Goal: Task Accomplishment & Management: Use online tool/utility

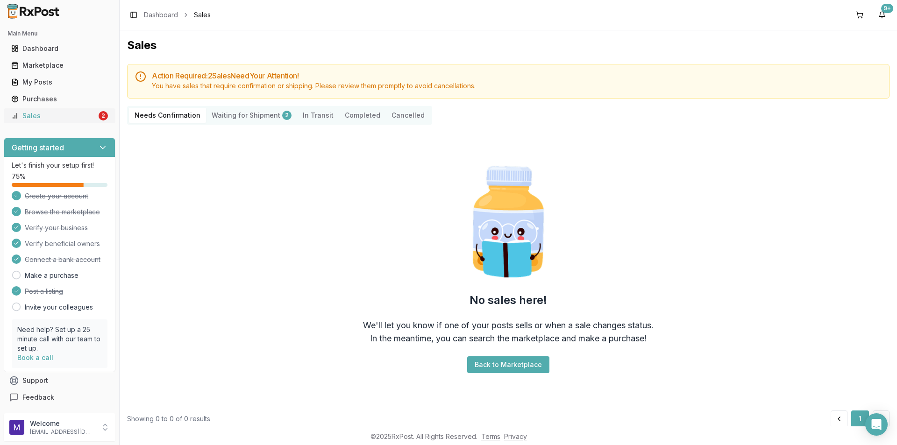
click at [23, 112] on div "Sales" at bounding box center [54, 115] width 86 height 9
click at [42, 84] on div "My Posts" at bounding box center [59, 82] width 97 height 9
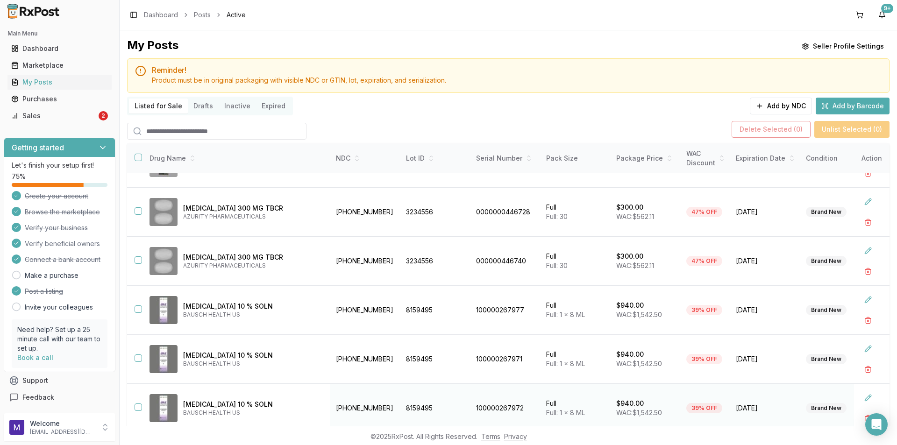
scroll to position [61, 0]
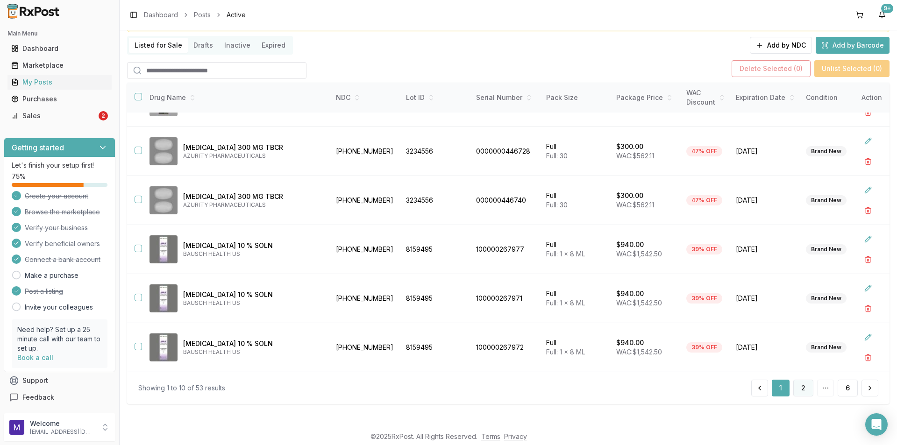
click at [801, 391] on button "2" at bounding box center [804, 388] width 20 height 17
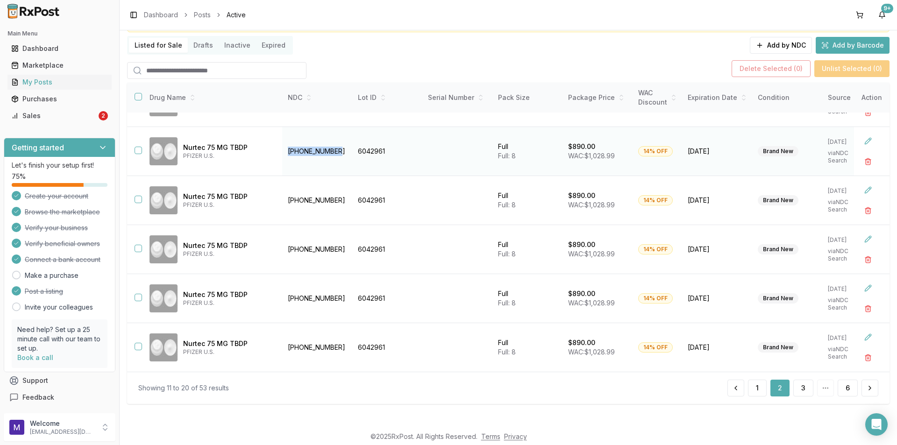
drag, startPoint x: 286, startPoint y: 142, endPoint x: 336, endPoint y: 145, distance: 51.0
click at [336, 145] on td "[PHONE_NUMBER]" at bounding box center [317, 151] width 70 height 49
copy td "[PHONE_NUMBER]"
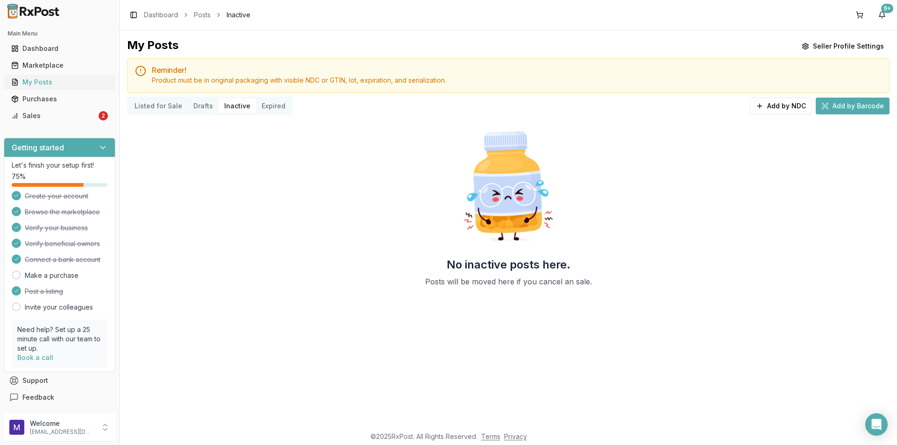
click at [43, 84] on div "My Posts" at bounding box center [59, 82] width 97 height 9
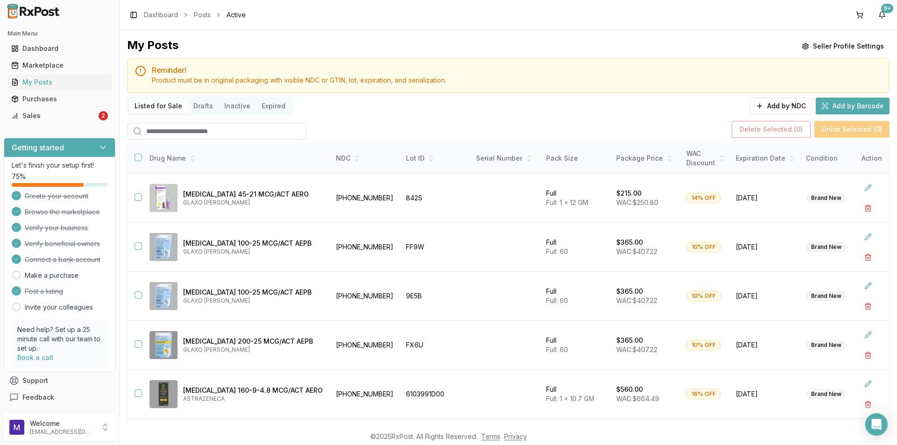
click at [209, 130] on input "search" at bounding box center [216, 131] width 179 height 17
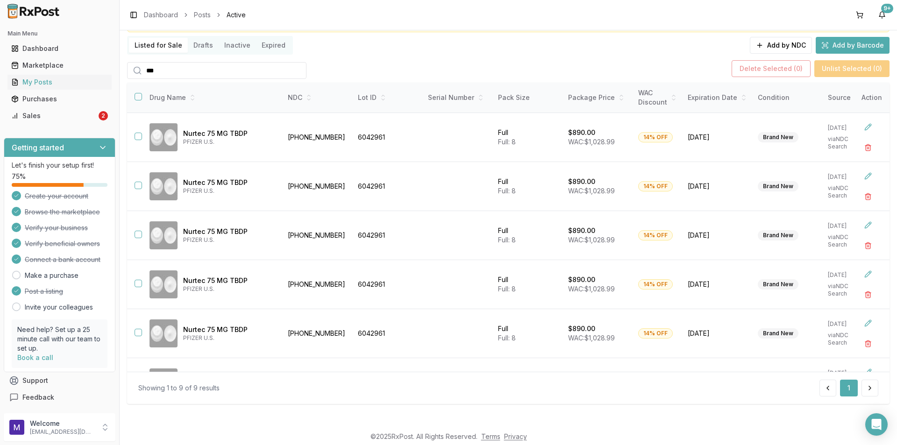
type input "***"
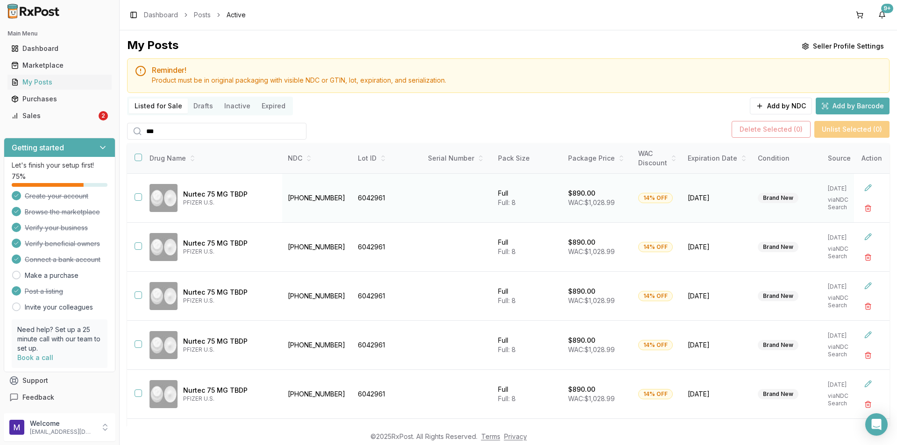
click at [708, 200] on span "[DATE]" at bounding box center [717, 197] width 59 height 9
drag, startPoint x: 371, startPoint y: 202, endPoint x: 351, endPoint y: 206, distance: 21.0
click at [351, 206] on tr "Nurtec 75 MG TBDP PFIZER U.S. [PHONE_NUMBER] 6042961 Full Full: 8 $890.00 WAC: …" at bounding box center [551, 198] width 848 height 49
click at [138, 158] on button "button" at bounding box center [138, 157] width 7 height 7
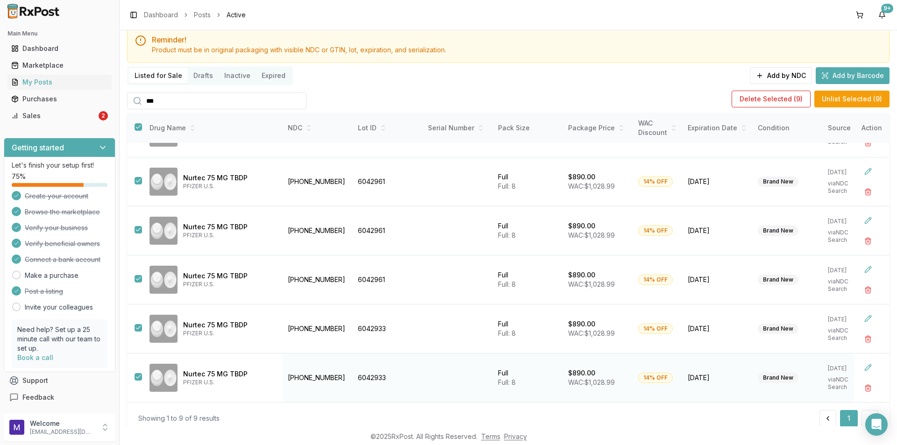
scroll to position [61, 0]
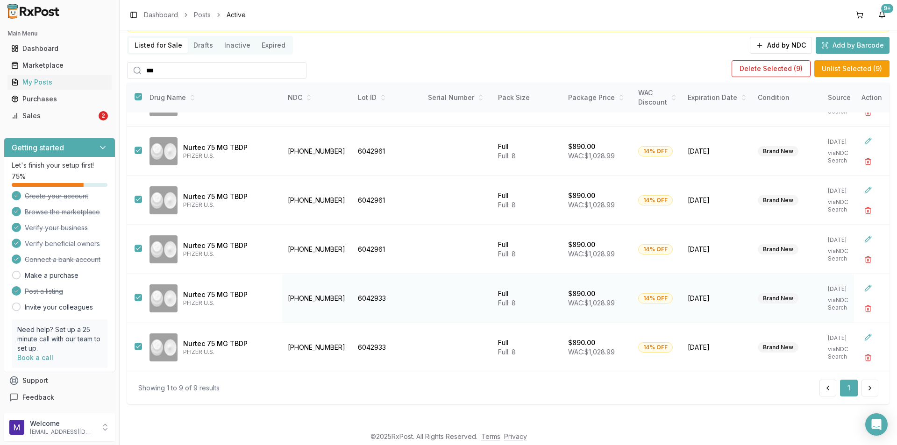
click at [140, 294] on button "button" at bounding box center [138, 297] width 7 height 7
click at [139, 343] on button "button" at bounding box center [138, 346] width 7 height 7
drag, startPoint x: 393, startPoint y: 244, endPoint x: 353, endPoint y: 255, distance: 41.2
click at [353, 255] on td "6042961" at bounding box center [387, 249] width 70 height 49
copy td "6042961"
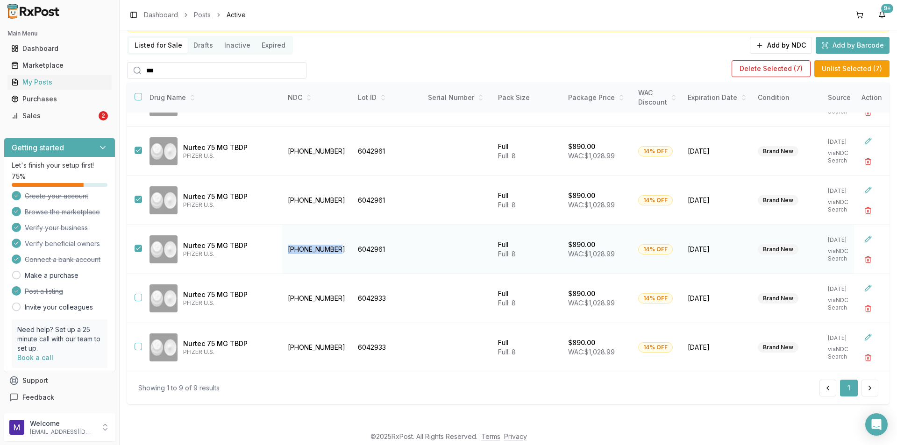
drag, startPoint x: 340, startPoint y: 243, endPoint x: 286, endPoint y: 245, distance: 53.3
click at [286, 245] on td "[PHONE_NUMBER]" at bounding box center [317, 249] width 70 height 49
copy td "[PHONE_NUMBER]"
drag, startPoint x: 396, startPoint y: 294, endPoint x: 355, endPoint y: 293, distance: 41.2
click at [355, 293] on td "6042933" at bounding box center [387, 298] width 70 height 49
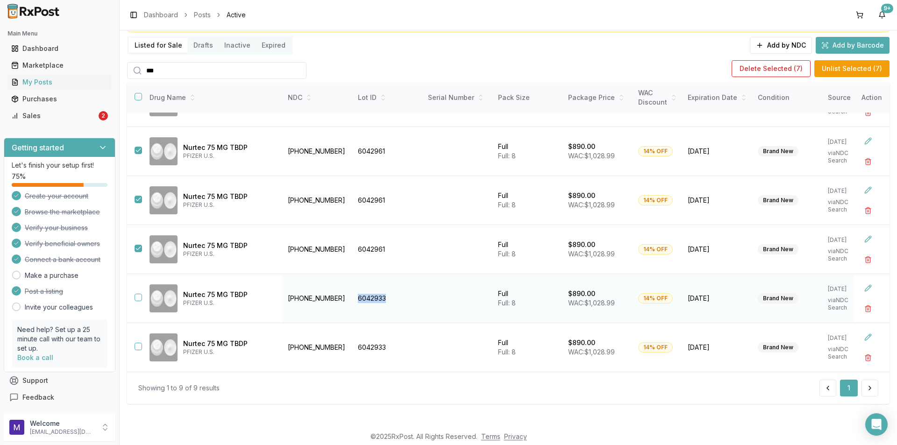
copy td "6042933"
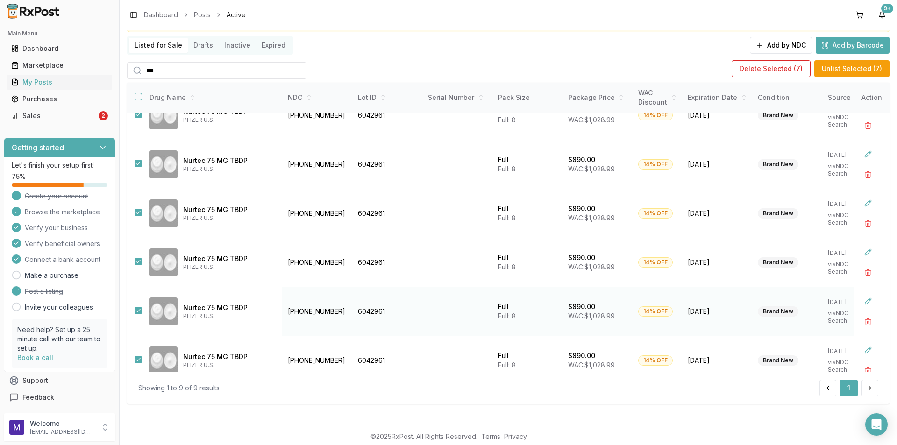
scroll to position [0, 0]
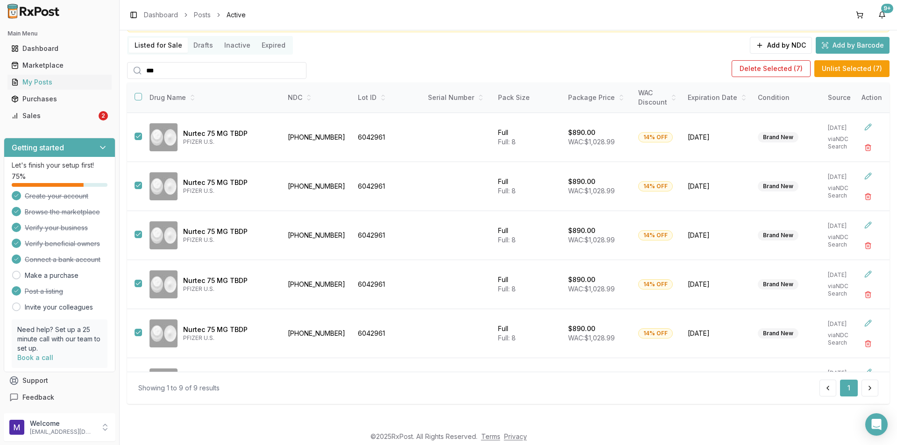
drag, startPoint x: 186, startPoint y: 74, endPoint x: 151, endPoint y: 81, distance: 35.8
click at [153, 81] on div "My Posts Seller Profile Settings Reminder! Product must be in original packagin…" at bounding box center [508, 194] width 763 height 435
click at [295, 75] on input "***" at bounding box center [216, 70] width 179 height 17
click at [294, 70] on input "***" at bounding box center [216, 70] width 179 height 17
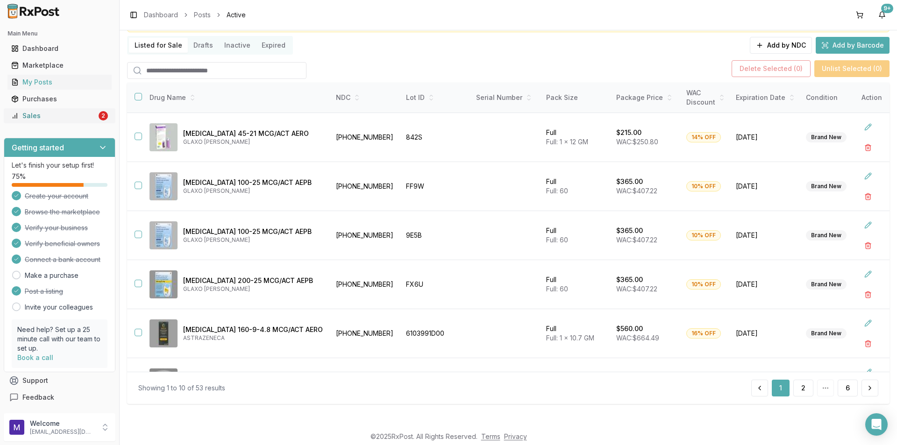
click at [63, 116] on div "Sales" at bounding box center [54, 115] width 86 height 9
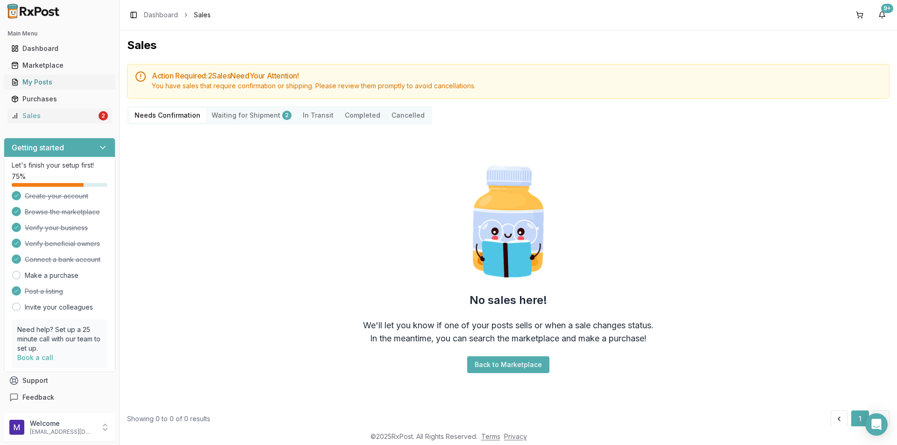
click at [52, 86] on div "My Posts" at bounding box center [59, 82] width 97 height 9
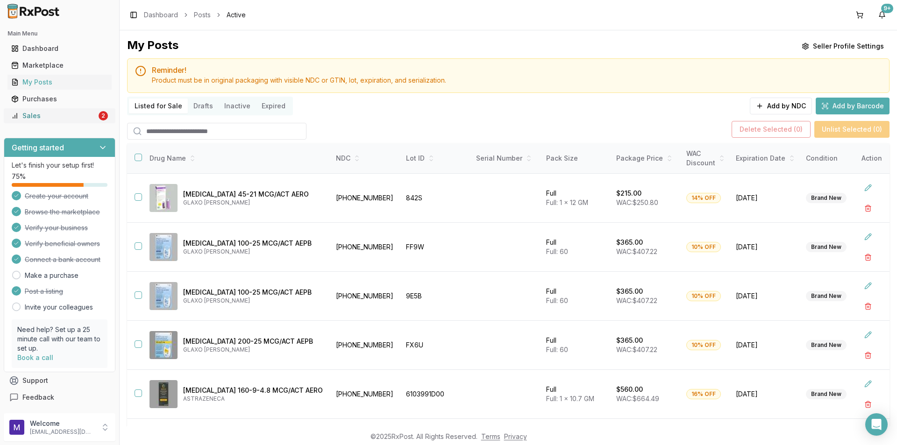
click at [48, 113] on div "Sales" at bounding box center [54, 115] width 86 height 9
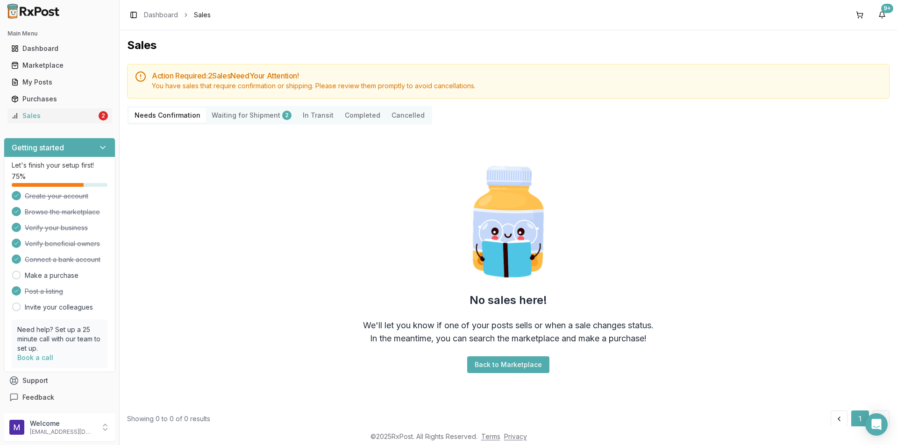
click at [267, 114] on Shipment "Waiting for Shipment 2" at bounding box center [251, 115] width 91 height 15
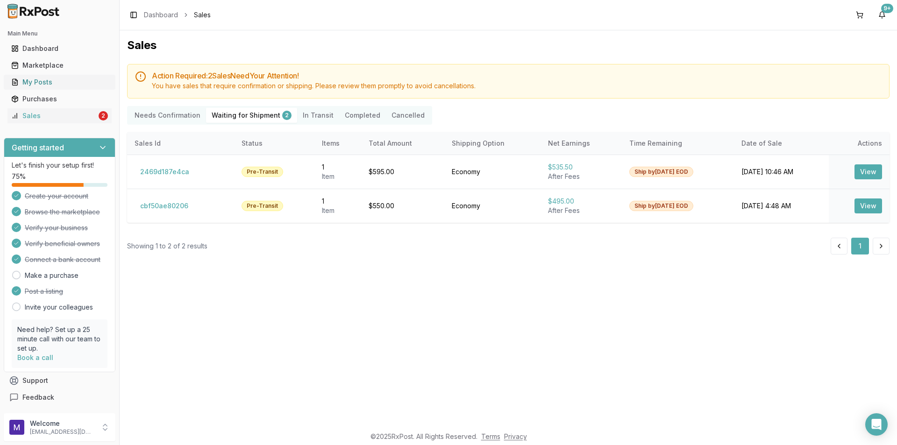
click at [46, 87] on link "My Posts" at bounding box center [59, 82] width 104 height 17
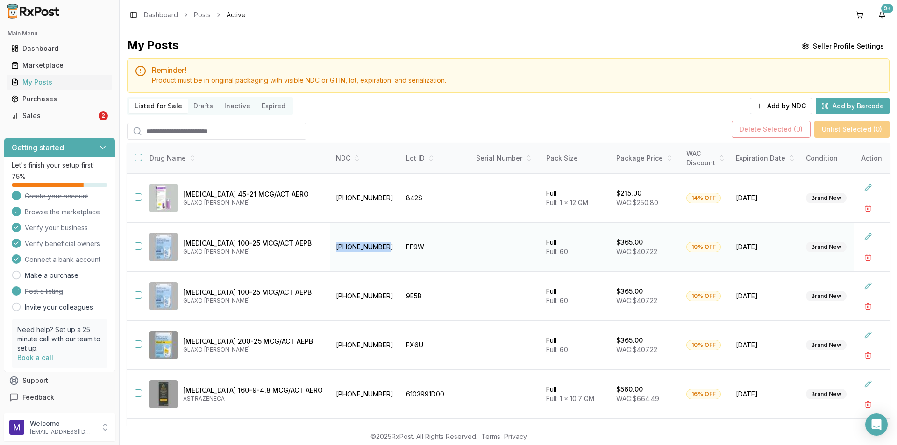
drag, startPoint x: 392, startPoint y: 245, endPoint x: 339, endPoint y: 245, distance: 52.3
click at [339, 245] on td "[PHONE_NUMBER]" at bounding box center [365, 247] width 70 height 49
copy td "[PHONE_NUMBER]"
drag, startPoint x: 433, startPoint y: 248, endPoint x: 411, endPoint y: 248, distance: 21.5
click at [411, 248] on td "FF9W" at bounding box center [436, 247] width 70 height 49
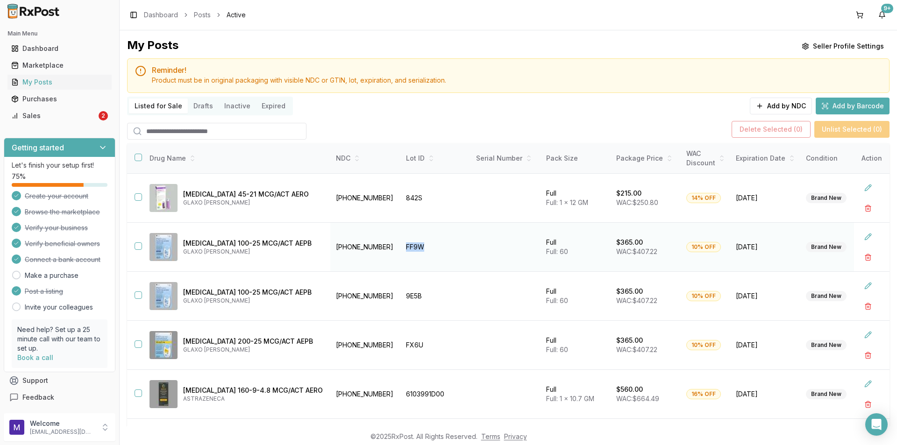
copy td "FF9W"
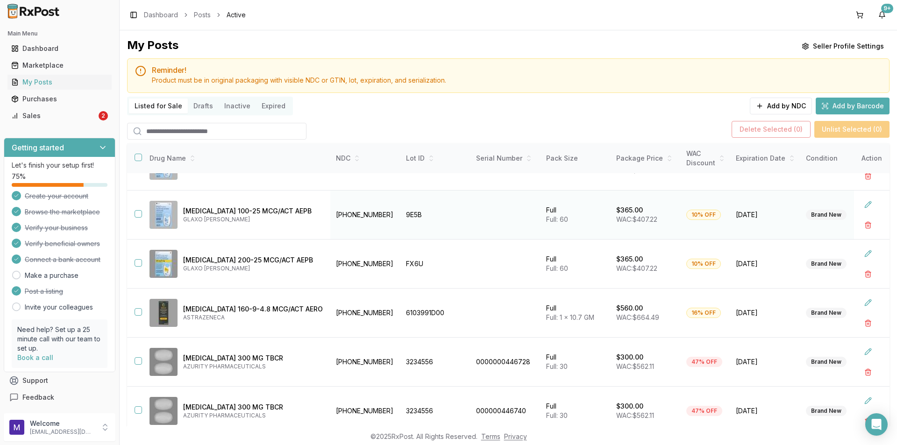
scroll to position [93, 0]
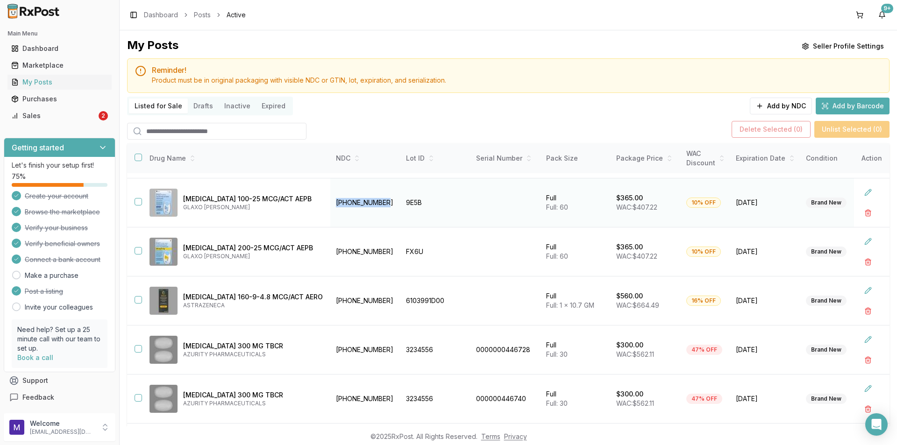
drag, startPoint x: 391, startPoint y: 199, endPoint x: 342, endPoint y: 198, distance: 49.5
click at [342, 198] on td "[PHONE_NUMBER]" at bounding box center [365, 203] width 70 height 49
copy td "[PHONE_NUMBER]"
drag, startPoint x: 431, startPoint y: 202, endPoint x: 409, endPoint y: 203, distance: 22.4
click at [409, 203] on td "9E5B" at bounding box center [436, 203] width 70 height 49
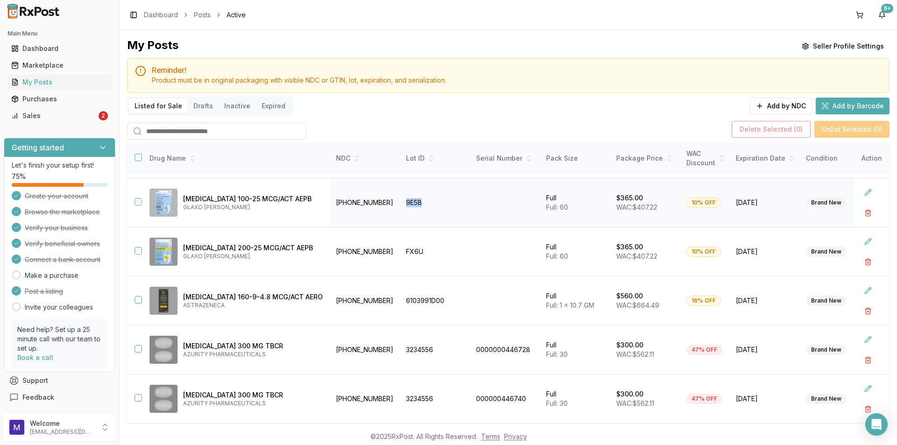
copy td "9E5B"
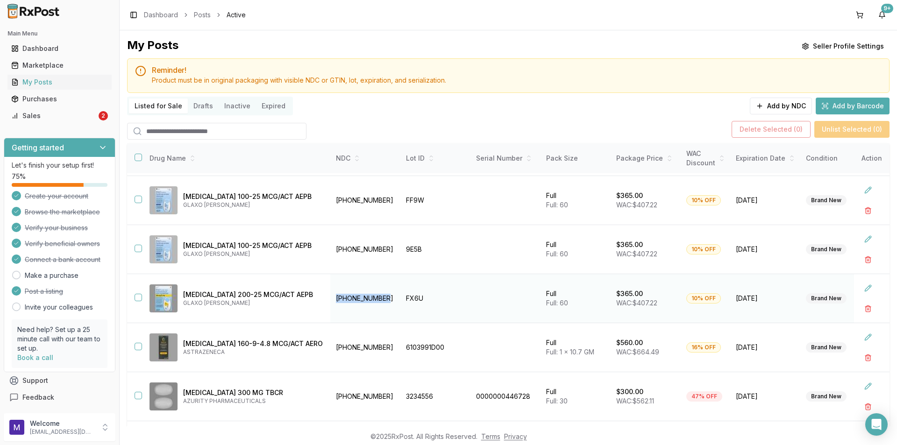
drag, startPoint x: 395, startPoint y: 296, endPoint x: 340, endPoint y: 299, distance: 55.2
click at [340, 299] on td "[PHONE_NUMBER]" at bounding box center [365, 298] width 70 height 49
copy td "[PHONE_NUMBER]"
click at [452, 350] on td "6103991D00" at bounding box center [436, 347] width 70 height 49
drag, startPoint x: 391, startPoint y: 349, endPoint x: 339, endPoint y: 345, distance: 52.0
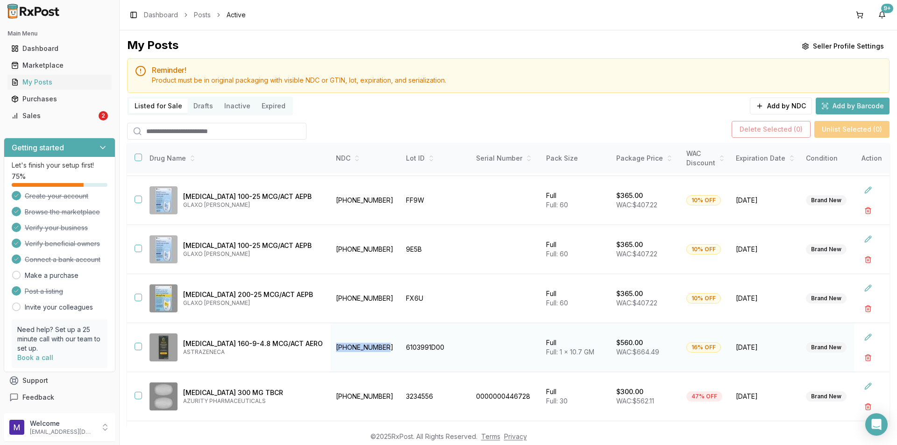
click at [339, 345] on td "[PHONE_NUMBER]" at bounding box center [365, 347] width 70 height 49
copy td "[PHONE_NUMBER]"
drag, startPoint x: 443, startPoint y: 350, endPoint x: 411, endPoint y: 353, distance: 31.9
click at [411, 353] on td "6103991D00" at bounding box center [436, 347] width 70 height 49
copy td "6103991D00"
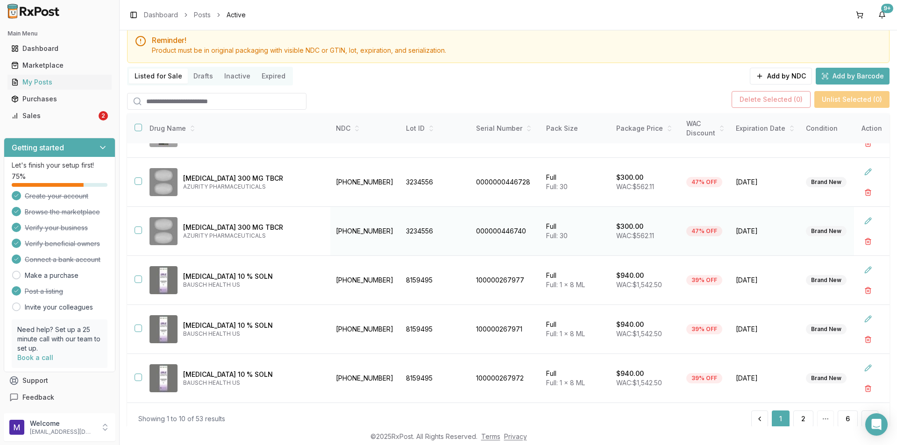
scroll to position [61, 0]
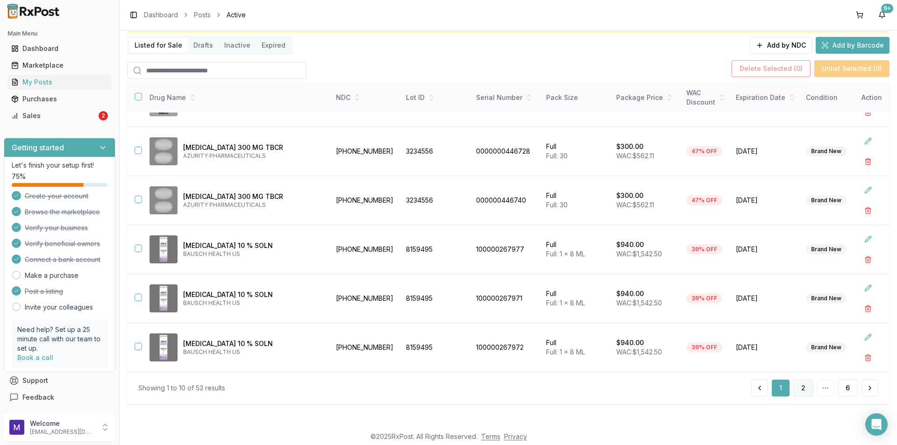
click at [797, 388] on button "2" at bounding box center [804, 388] width 20 height 17
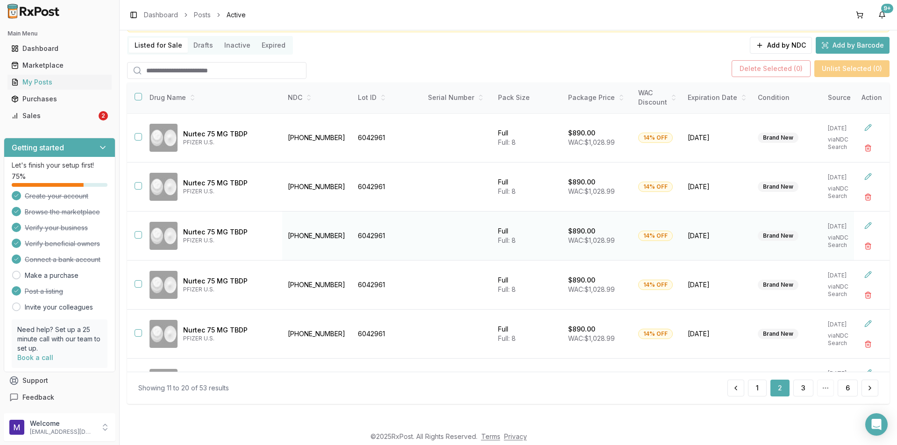
scroll to position [235, 0]
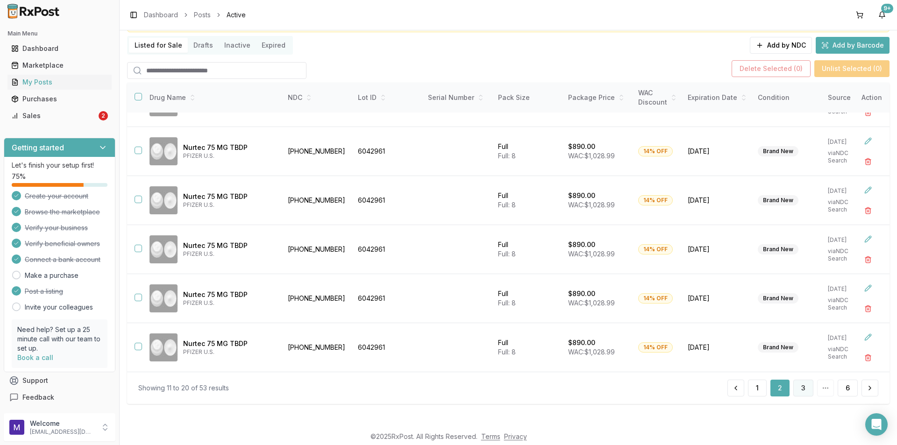
click at [797, 386] on button "3" at bounding box center [804, 388] width 20 height 17
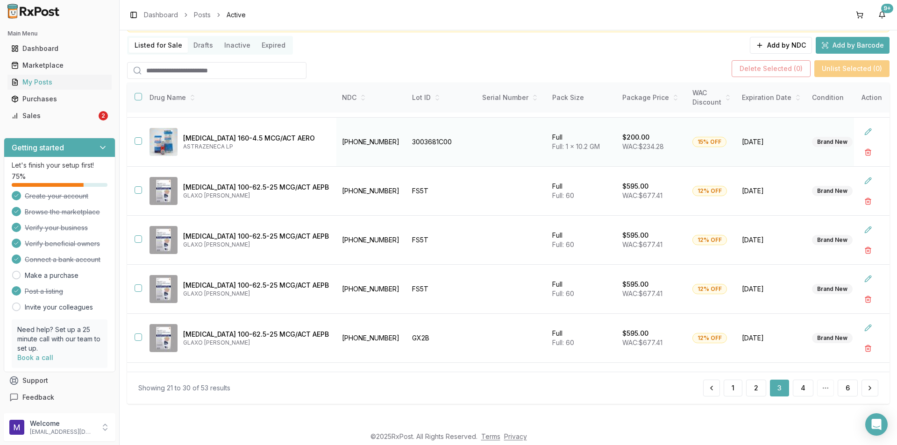
scroll to position [140, 0]
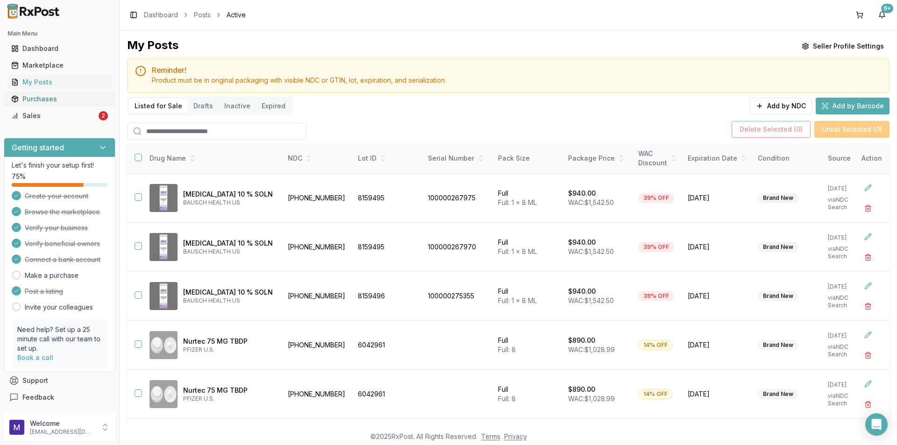
scroll to position [235, 0]
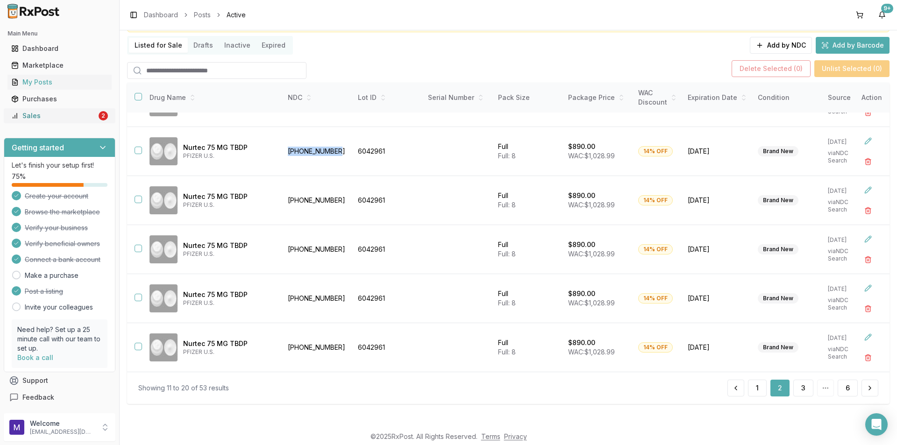
click at [38, 118] on div "Sales" at bounding box center [54, 115] width 86 height 9
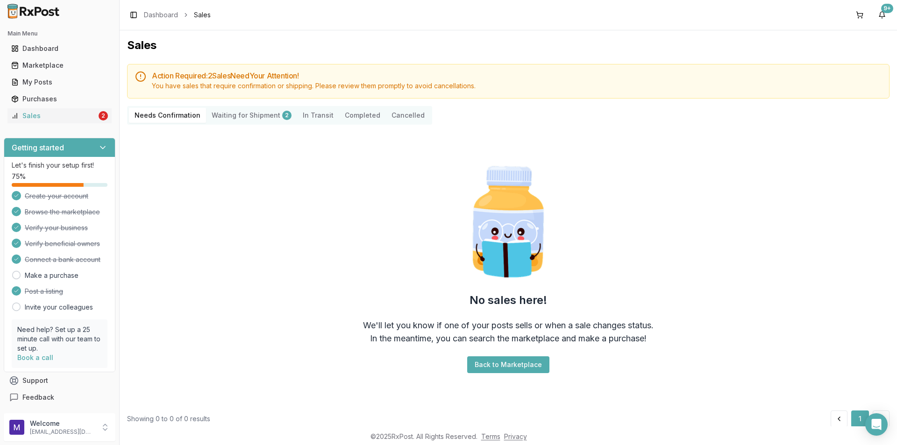
click at [243, 118] on Shipment "Waiting for Shipment 2" at bounding box center [251, 115] width 91 height 15
